Goal: Complete application form

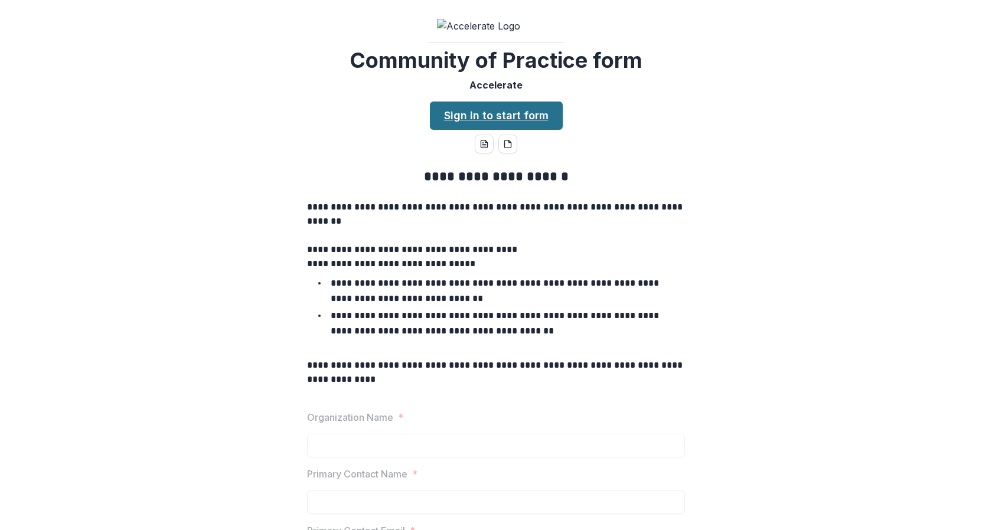
click at [481, 130] on link "Sign in to start form" at bounding box center [496, 116] width 133 height 28
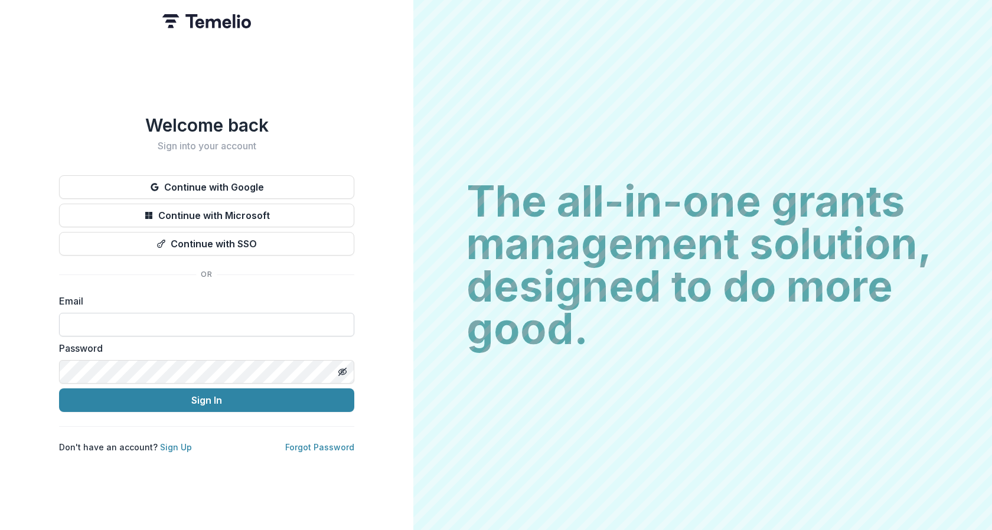
click at [218, 314] on input at bounding box center [206, 325] width 295 height 24
type input "**********"
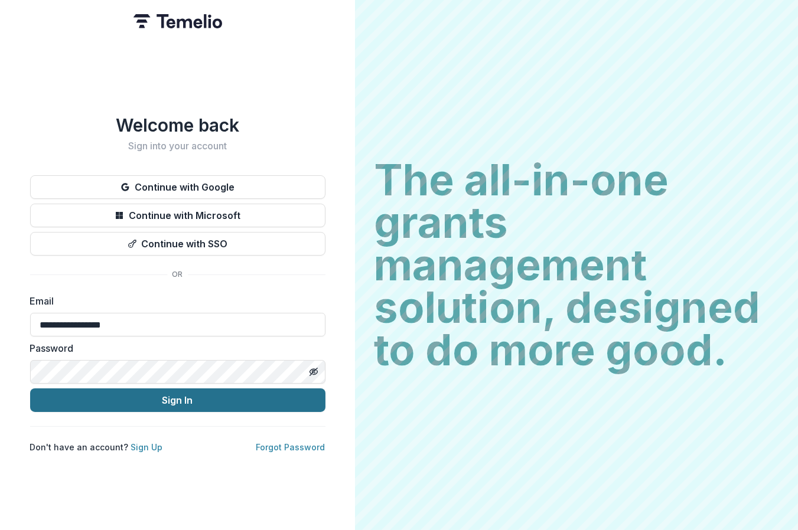
click at [293, 394] on button "Sign In" at bounding box center [177, 401] width 295 height 24
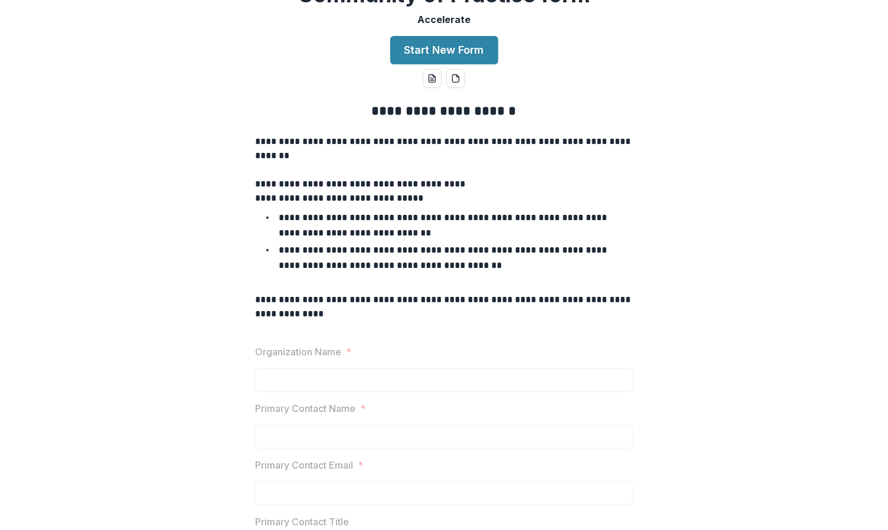
scroll to position [93, 0]
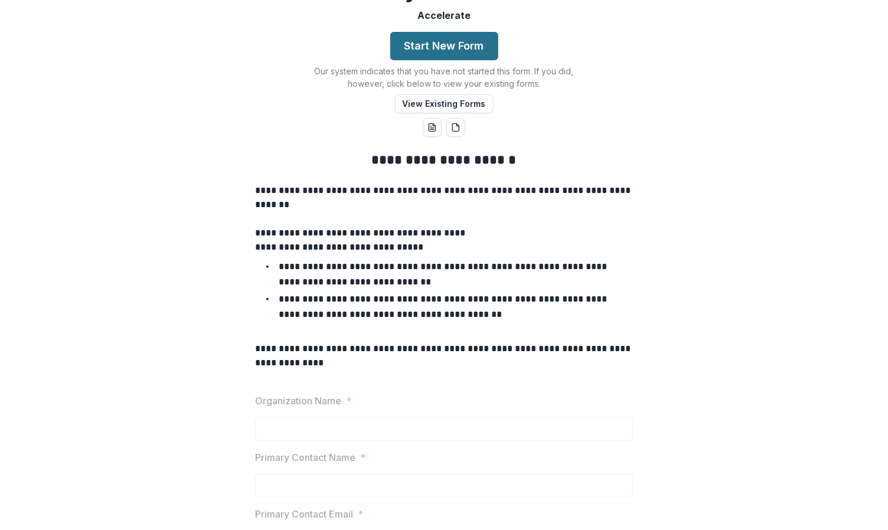
click at [477, 60] on button "Start New Form" at bounding box center [444, 46] width 108 height 28
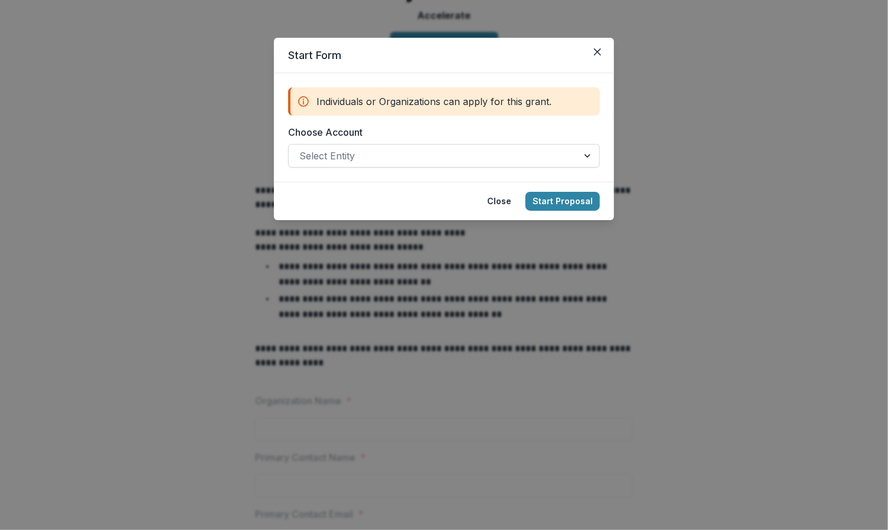
click at [512, 155] on div at bounding box center [433, 156] width 268 height 17
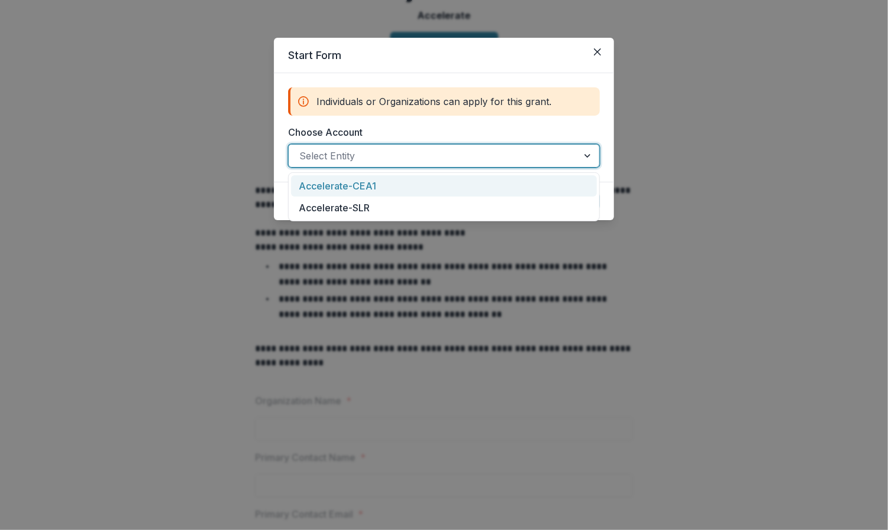
click at [498, 182] on div "Accelerate-CEA1" at bounding box center [444, 186] width 306 height 22
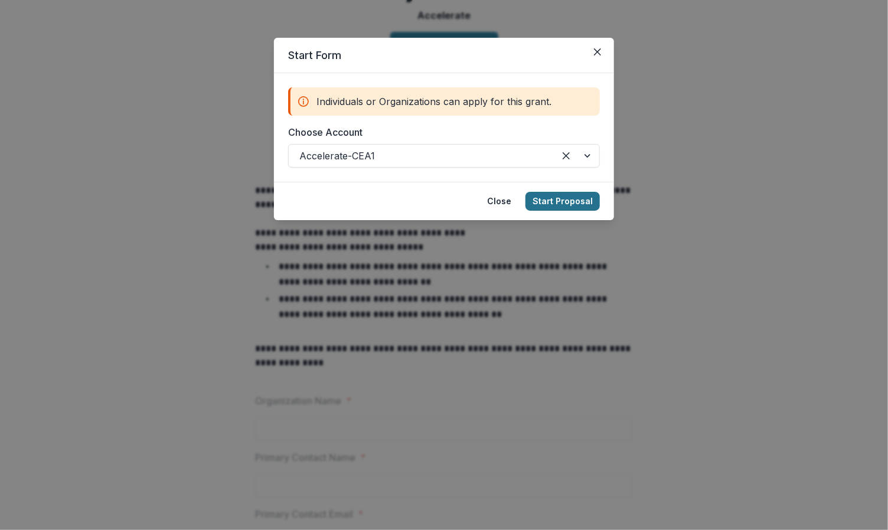
click at [572, 202] on button "Start Proposal" at bounding box center [563, 201] width 74 height 19
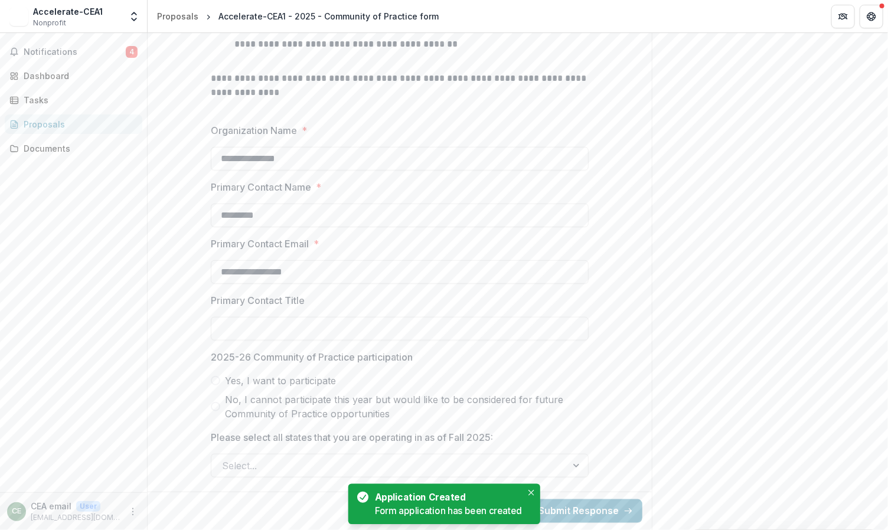
scroll to position [445, 0]
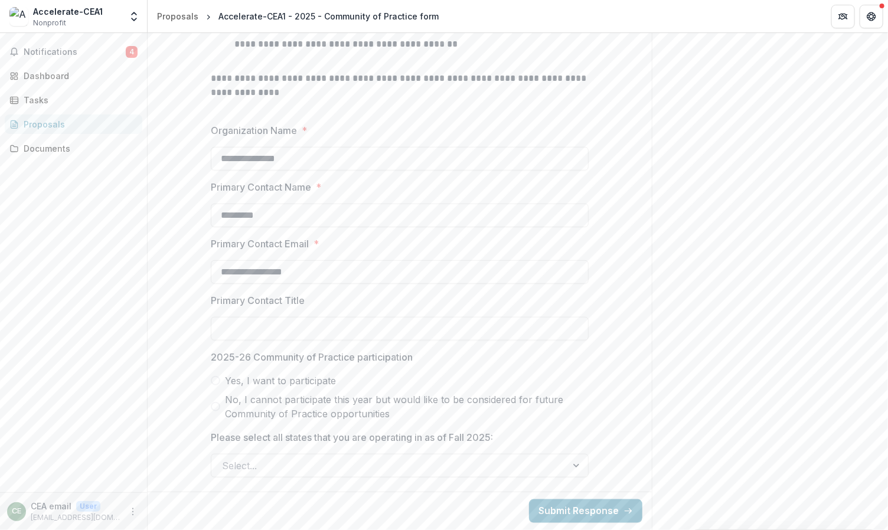
click at [324, 387] on span "Yes, I want to participate" at bounding box center [280, 381] width 111 height 14
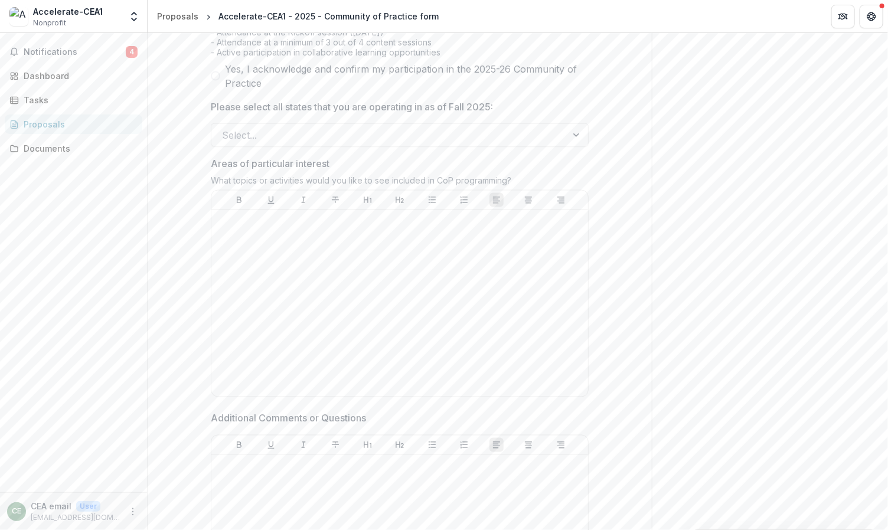
scroll to position [777, 0]
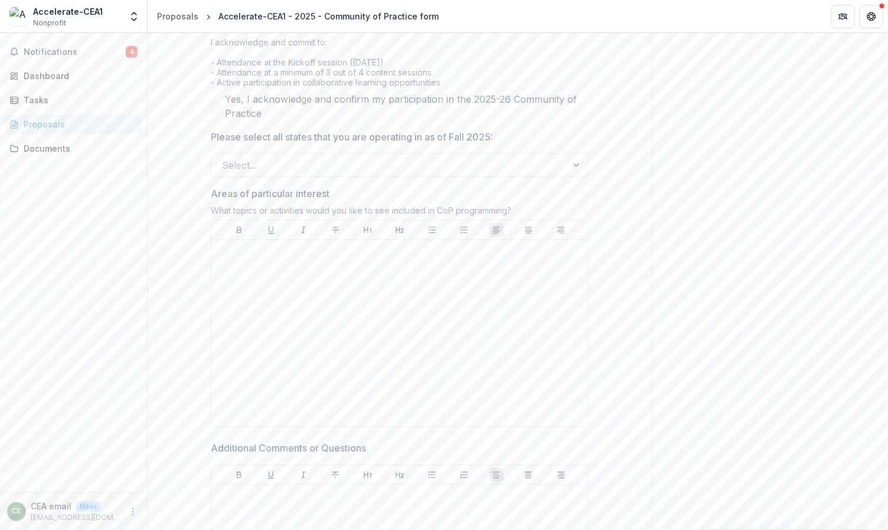
click at [367, 120] on span "Yes, I acknowledge and confirm my participation in the 2025-26 Community of Pra…" at bounding box center [407, 106] width 364 height 28
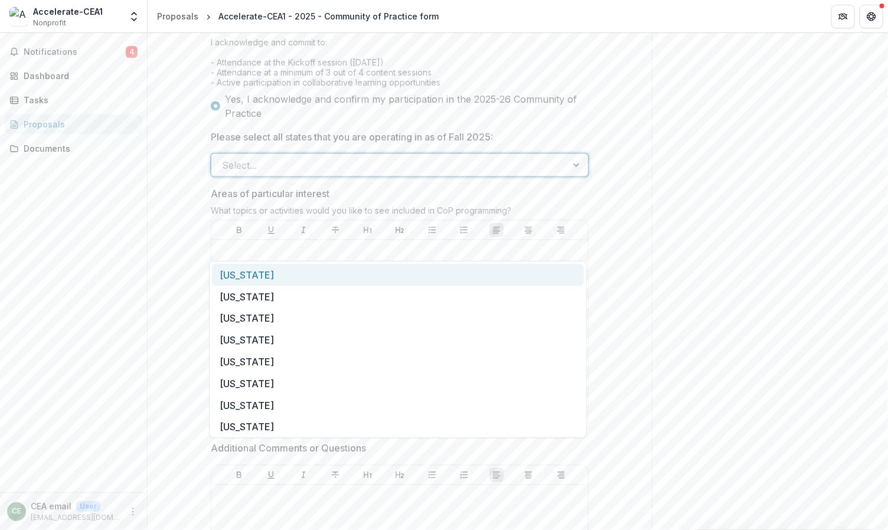
click at [370, 174] on div at bounding box center [389, 165] width 334 height 17
click at [349, 311] on div "[US_STATE]" at bounding box center [398, 319] width 372 height 22
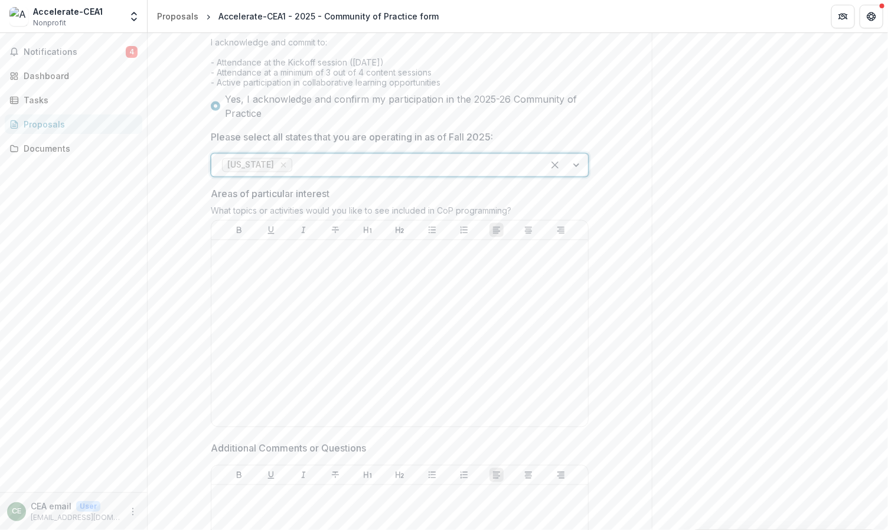
click at [353, 174] on div at bounding box center [414, 165] width 238 height 17
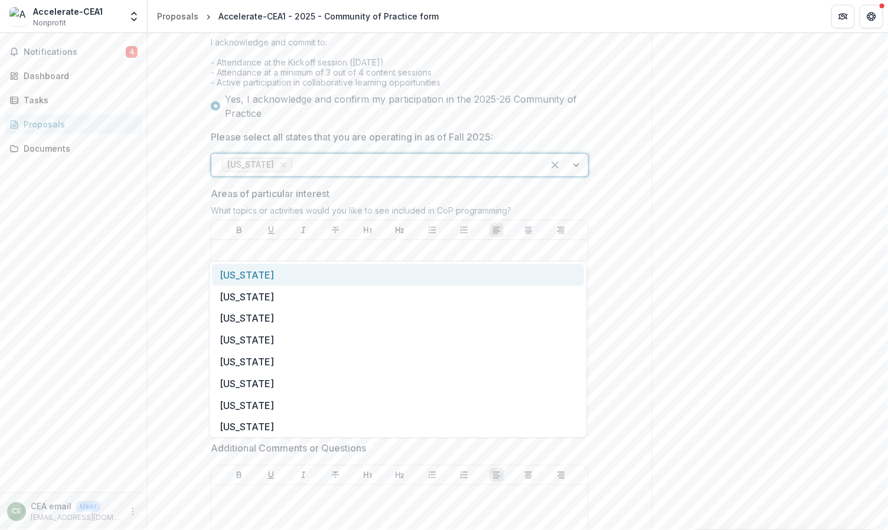
click at [341, 274] on div "[US_STATE]" at bounding box center [398, 275] width 372 height 22
click at [360, 177] on div "[US_STATE] [US_STATE]" at bounding box center [400, 166] width 378 height 24
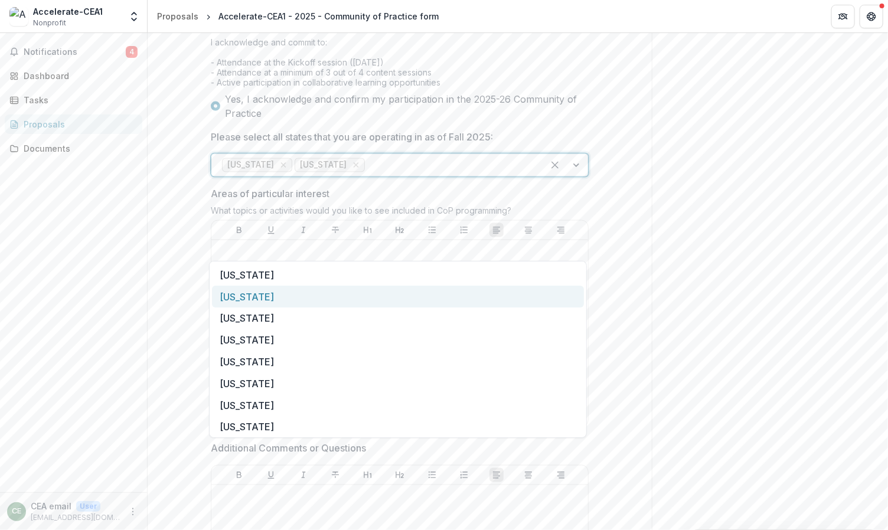
click at [343, 295] on div "[US_STATE]" at bounding box center [398, 297] width 372 height 22
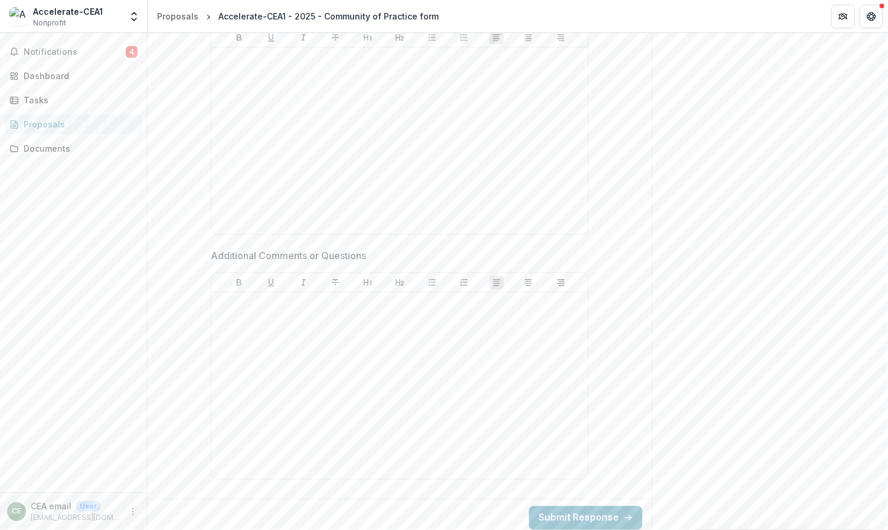
scroll to position [1054, 0]
click at [567, 512] on button "Submit Response" at bounding box center [585, 512] width 113 height 24
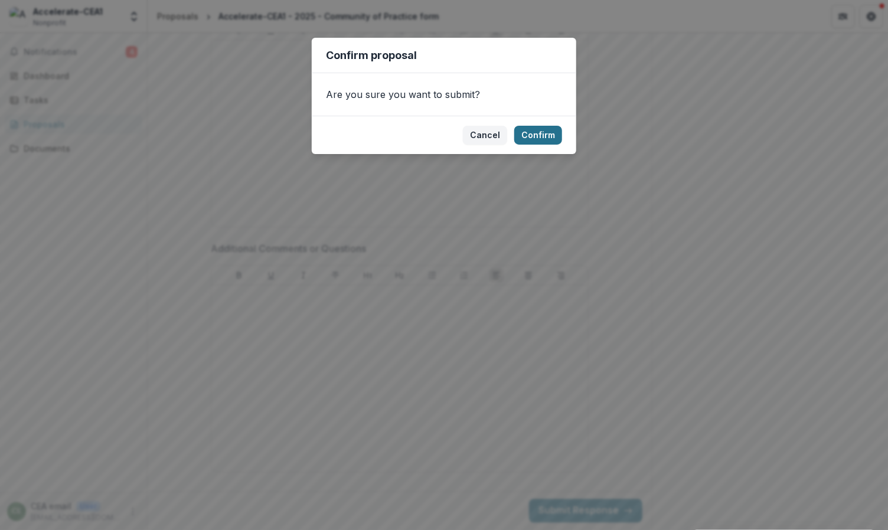
click at [532, 132] on button "Confirm" at bounding box center [538, 135] width 48 height 19
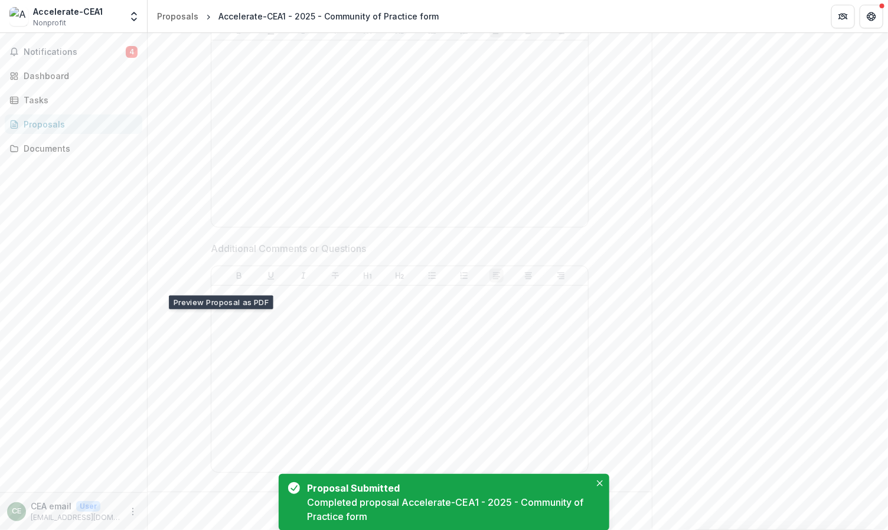
scroll to position [59, 0]
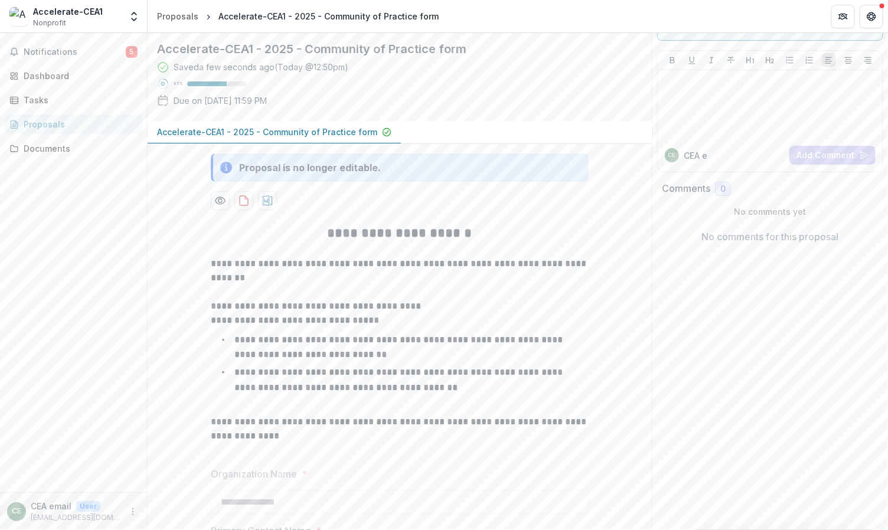
click at [112, 355] on div "Notifications 5 Dashboard Tasks Proposals Documents" at bounding box center [73, 262] width 147 height 459
click at [77, 48] on span "Notifications" at bounding box center [75, 52] width 102 height 10
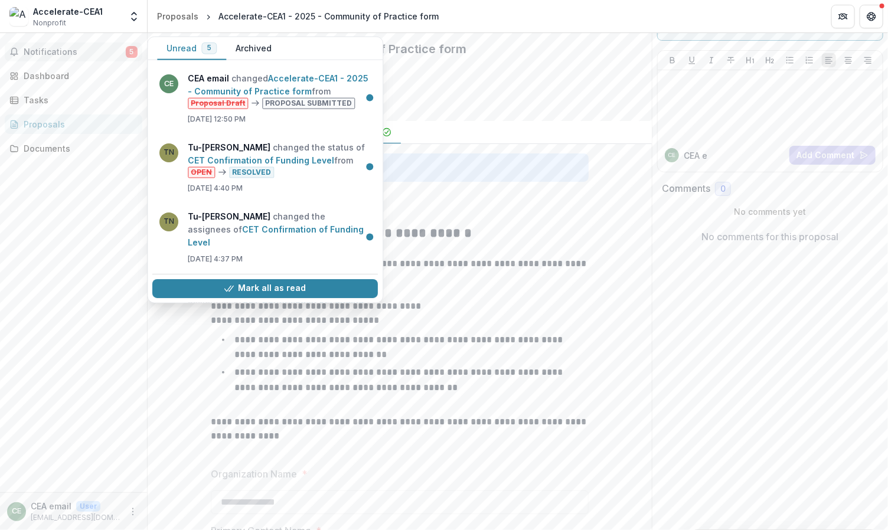
click at [92, 218] on div "Notifications 5 Unread 5 Archived [PERSON_NAME] email changed Accelerate-CEA1 -…" at bounding box center [73, 262] width 147 height 459
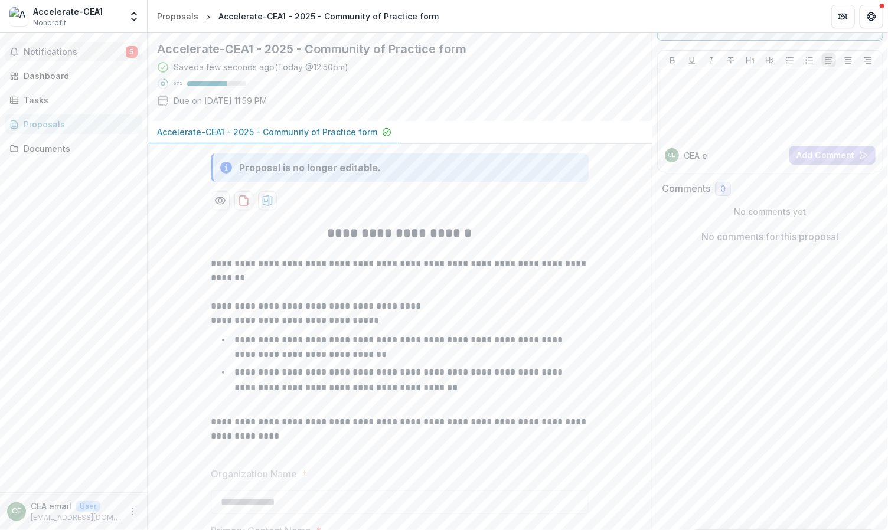
click at [70, 54] on span "Notifications" at bounding box center [75, 52] width 102 height 10
click at [82, 253] on div "Notifications 5 Unread 5 Archived [PERSON_NAME] email changed Accelerate-CEA1 -…" at bounding box center [73, 262] width 147 height 459
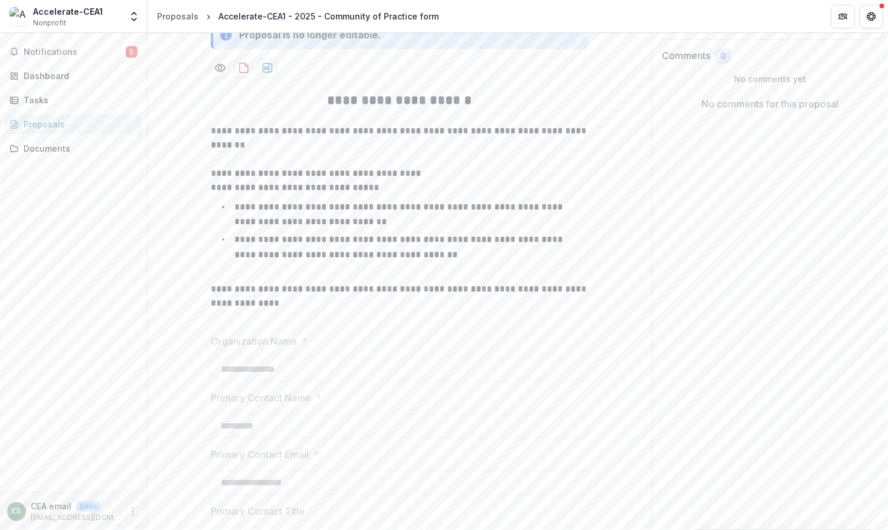
scroll to position [0, 0]
